Goal: Find specific page/section: Find specific page/section

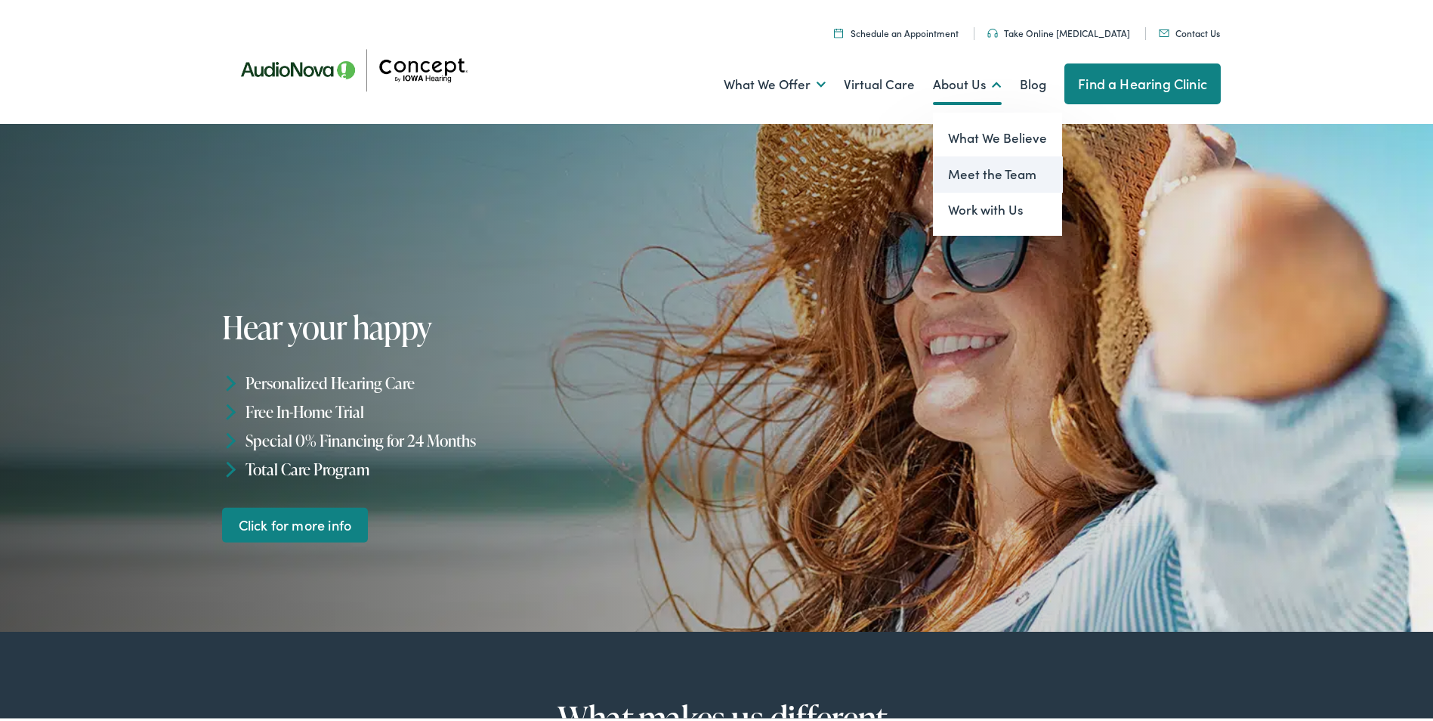
click at [990, 169] on link "Meet the Team" at bounding box center [997, 171] width 129 height 36
